Goal: Task Accomplishment & Management: Use online tool/utility

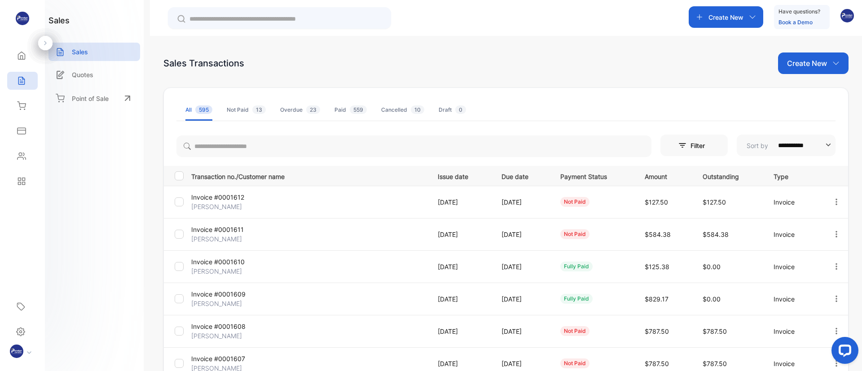
drag, startPoint x: 544, startPoint y: 51, endPoint x: 567, endPoint y: 60, distance: 24.2
click at [546, 52] on div "**********" at bounding box center [506, 221] width 712 height 371
click at [567, 60] on div "Sales Transactions Create New" at bounding box center [505, 64] width 685 height 22
click at [588, 62] on div "Sales Transactions Create New" at bounding box center [505, 64] width 685 height 22
click at [596, 61] on div "Sales Transactions Create New" at bounding box center [505, 64] width 685 height 22
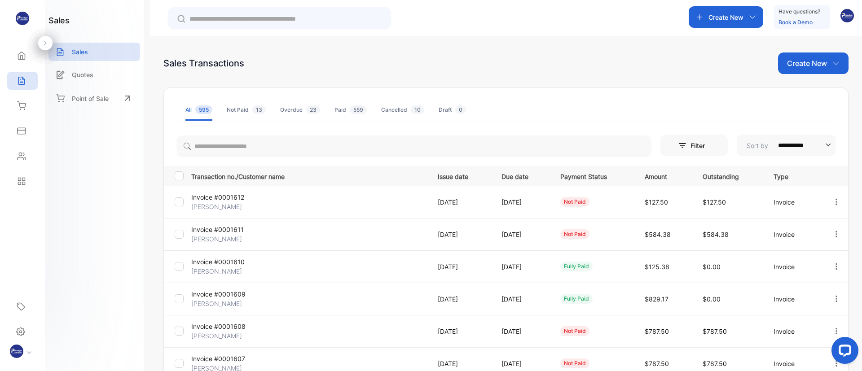
click at [516, 56] on div "Sales Transactions Create New" at bounding box center [505, 64] width 685 height 22
click at [548, 64] on div "Sales Transactions Create New" at bounding box center [505, 64] width 685 height 22
click at [571, 70] on div "Sales Transactions Create New" at bounding box center [505, 64] width 685 height 22
click at [592, 69] on div "Sales Transactions Create New" at bounding box center [505, 64] width 685 height 22
click at [594, 69] on div "Sales Transactions Create New" at bounding box center [505, 64] width 685 height 22
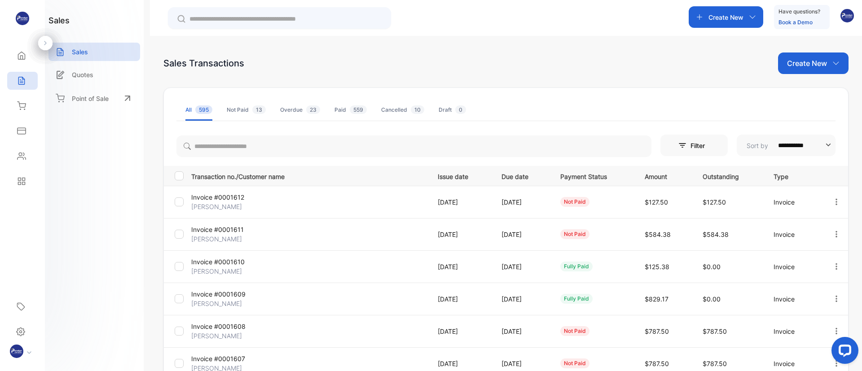
click at [627, 71] on div "Sales Transactions Create New" at bounding box center [505, 64] width 685 height 22
click at [570, 62] on div "Sales Transactions Create New" at bounding box center [505, 64] width 685 height 22
click at [595, 66] on div "Sales Transactions Create New" at bounding box center [505, 64] width 685 height 22
drag, startPoint x: 580, startPoint y: 56, endPoint x: 614, endPoint y: 61, distance: 34.6
click at [580, 56] on div "Sales Transactions Create New" at bounding box center [505, 64] width 685 height 22
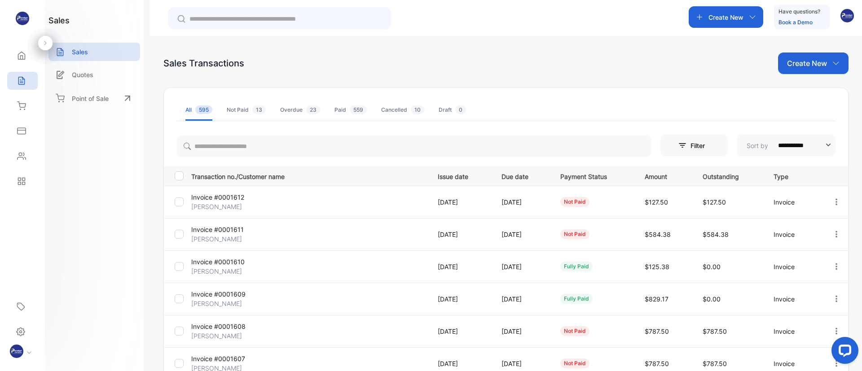
click at [614, 61] on div "Sales Transactions Create New" at bounding box center [505, 64] width 685 height 22
click at [578, 63] on div "Sales Transactions Create New" at bounding box center [505, 64] width 685 height 22
click at [628, 69] on div "Sales Transactions Create New" at bounding box center [505, 64] width 685 height 22
click at [249, 142] on input "search" at bounding box center [413, 147] width 475 height 22
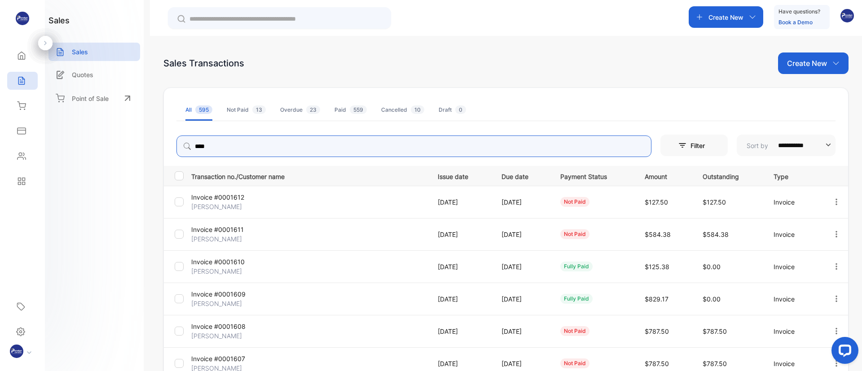
type input "****"
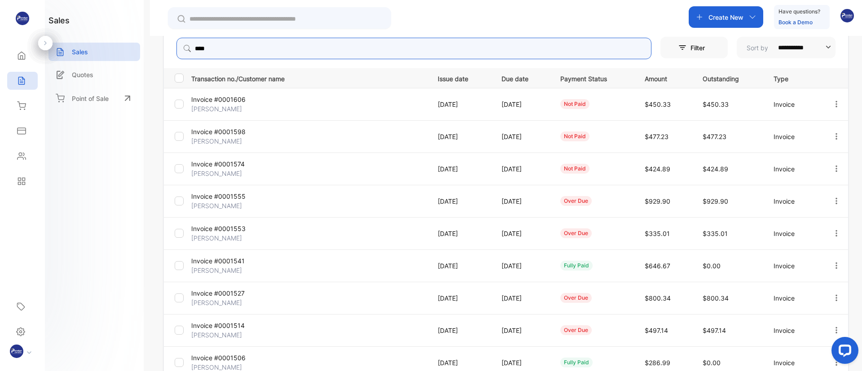
scroll to position [217, 0]
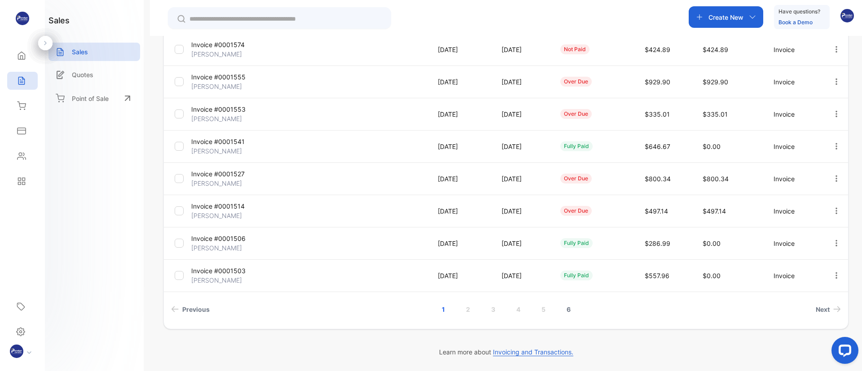
click at [566, 309] on link "6" at bounding box center [569, 309] width 26 height 17
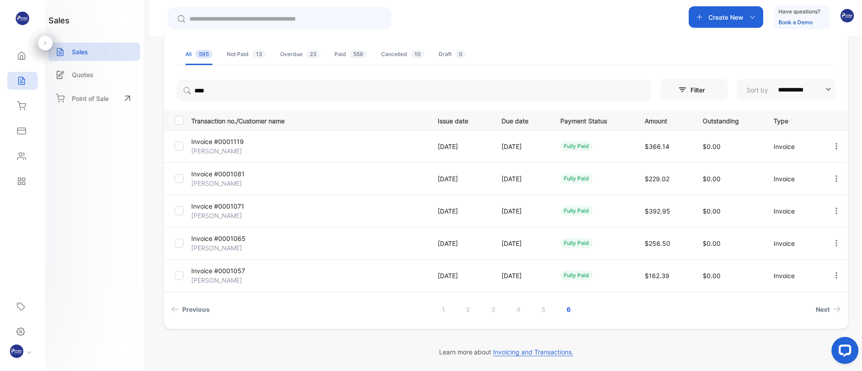
scroll to position [0, 0]
click at [544, 310] on link "5" at bounding box center [544, 309] width 26 height 17
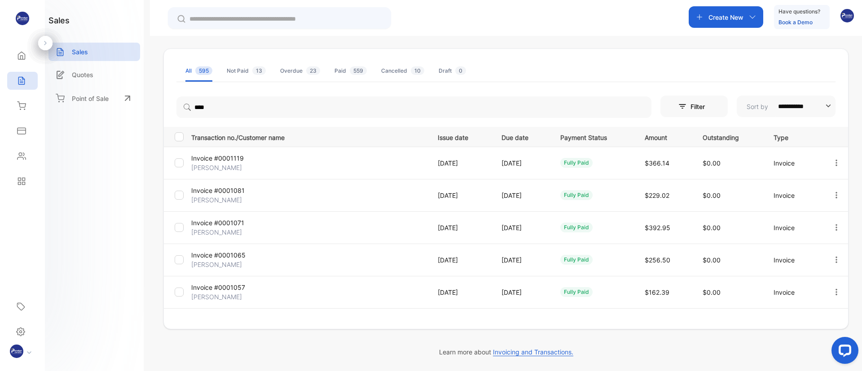
scroll to position [39, 0]
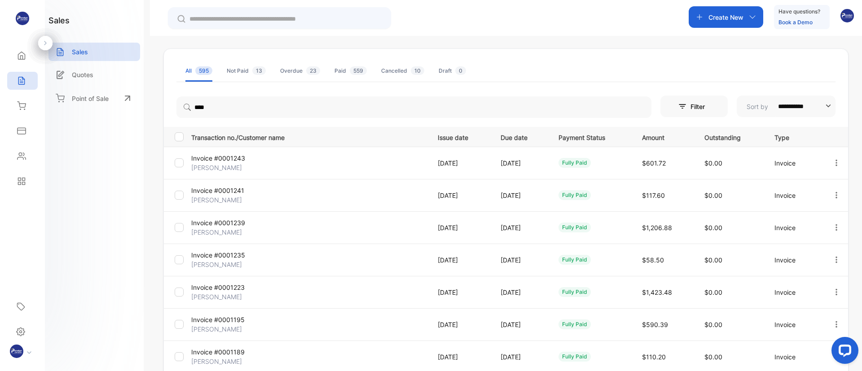
drag, startPoint x: 223, startPoint y: 226, endPoint x: 211, endPoint y: 224, distance: 12.3
click at [211, 224] on p "Invoice #0001239" at bounding box center [230, 222] width 79 height 9
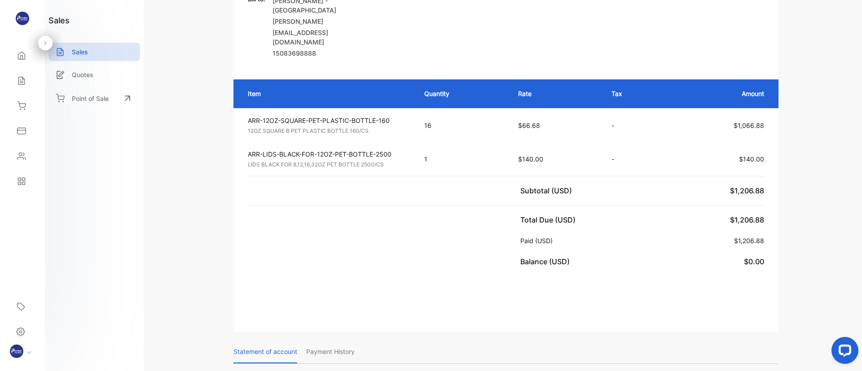
scroll to position [174, 0]
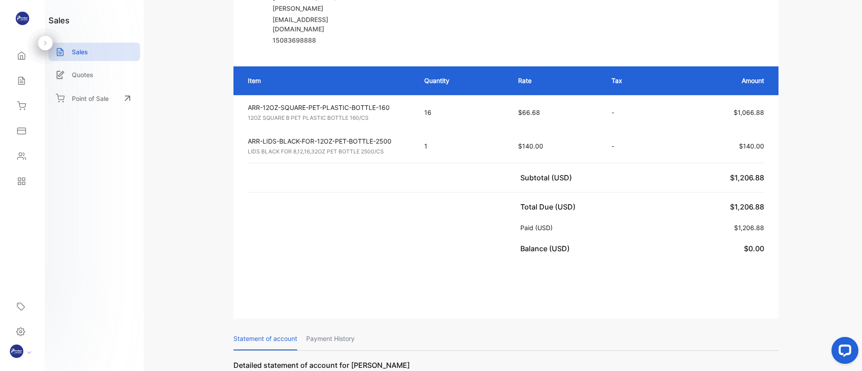
click at [452, 244] on div "Item Quantity Rate Tax Amount ARR-12OZ-SQUARE-PET-PLASTIC-BOTTLE-160 12OZ SQUAR…" at bounding box center [505, 160] width 545 height 206
click at [471, 249] on div "Item Quantity Rate Tax Amount ARR-12OZ-SQUARE-PET-PLASTIC-BOTTLE-160 12OZ SQUAR…" at bounding box center [505, 160] width 545 height 206
drag, startPoint x: 819, startPoint y: 161, endPoint x: 811, endPoint y: 171, distance: 12.4
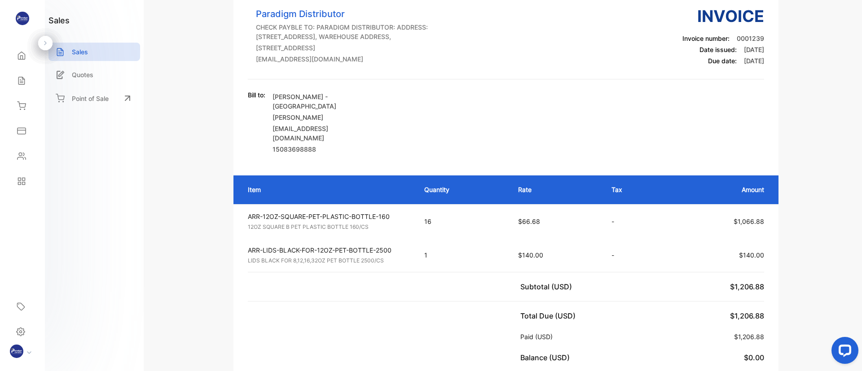
scroll to position [0, 0]
